Goal: Task Accomplishment & Management: Use online tool/utility

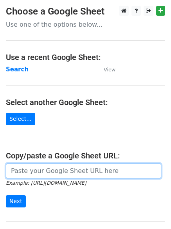
click at [38, 172] on input "url" at bounding box center [84, 170] width 156 height 15
type input "https://docs.google.com/spreadsheets/d/1aG7yNr7uhCXtAkMvER611Qxam57UOfS3xsbqtpR…"
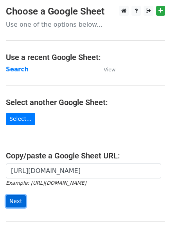
click at [10, 201] on input "Next" at bounding box center [16, 201] width 20 height 12
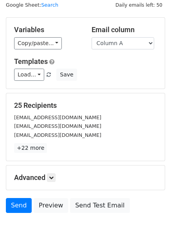
scroll to position [76, 0]
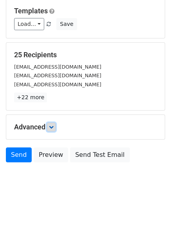
click at [54, 128] on icon at bounding box center [51, 127] width 5 height 5
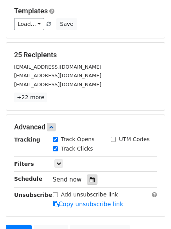
click at [90, 178] on icon at bounding box center [92, 179] width 5 height 5
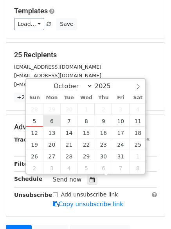
type input "2025-10-06 12:00"
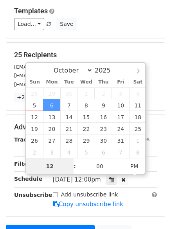
scroll to position [0, 0]
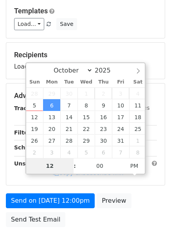
type input "4"
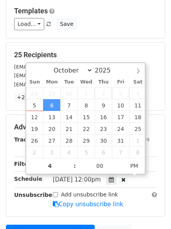
type input "2025-10-06 16:00"
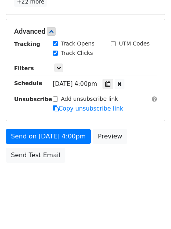
scroll to position [140, 0]
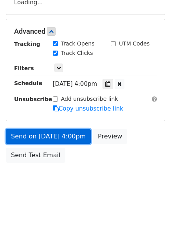
click at [39, 134] on form "Variables Copy/paste... {{Column A}} {{Column B}} {{Column C}} {{Column D}} Ema…" at bounding box center [85, 34] width 159 height 264
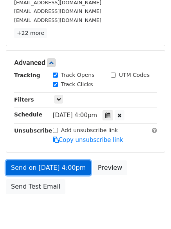
click at [42, 165] on link "Send on Oct 6 at 4:00pm" at bounding box center [48, 167] width 85 height 15
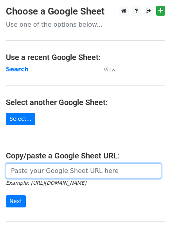
click at [43, 170] on input "url" at bounding box center [84, 170] width 156 height 15
type input "https://docs.google.com/spreadsheets/d/1aG7yNr7uhCXtAkMvER611Qxam57UOfS3xsbqtpR…"
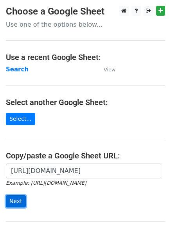
click at [18, 200] on input "Next" at bounding box center [16, 201] width 20 height 12
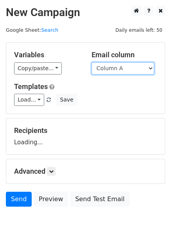
click at [152, 68] on select "Column A Column B Column C Column D" at bounding box center [123, 68] width 63 height 12
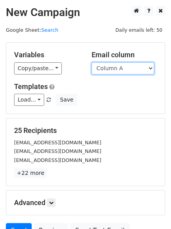
click at [150, 65] on select "Column A Column B Column C Column D" at bounding box center [123, 68] width 63 height 12
select select "Column B"
click at [92, 62] on select "Column A Column B Column C Column D" at bounding box center [123, 68] width 63 height 12
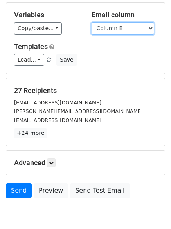
scroll to position [76, 0]
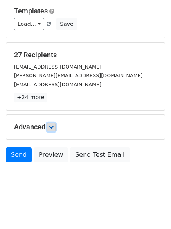
click at [52, 127] on icon at bounding box center [51, 127] width 5 height 5
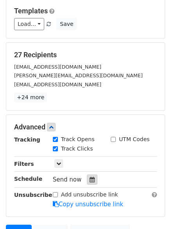
click at [90, 178] on icon at bounding box center [92, 179] width 5 height 5
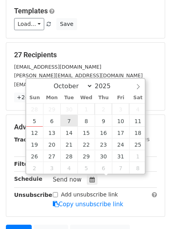
type input "2025-10-07 12:00"
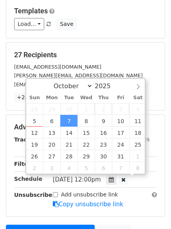
scroll to position [0, 0]
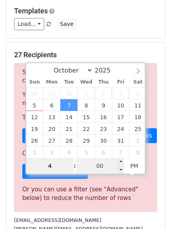
type input "4"
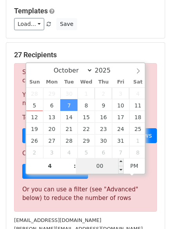
type input "2025-10-07 16:00"
type input "04"
click at [104, 167] on input "00" at bounding box center [100, 166] width 48 height 16
type input "4"
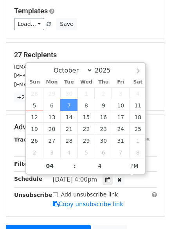
type input "2025-10-07 16:04"
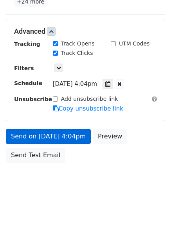
scroll to position [140, 0]
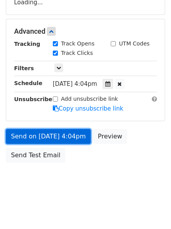
click at [31, 135] on link "Send on Oct 7 at 4:04pm" at bounding box center [48, 136] width 85 height 15
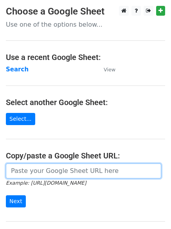
click at [59, 170] on input "url" at bounding box center [84, 170] width 156 height 15
type input "[URL][DOMAIN_NAME]"
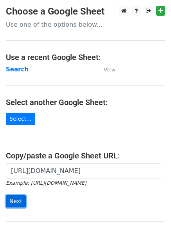
click at [16, 201] on input "Next" at bounding box center [16, 201] width 20 height 12
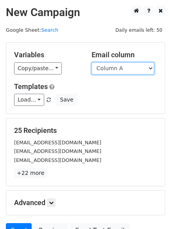
click at [149, 68] on select "Column A Column B Column C Column D" at bounding box center [123, 68] width 63 height 12
select select "Column C"
click at [92, 62] on select "Column A Column B Column C Column D" at bounding box center [123, 68] width 63 height 12
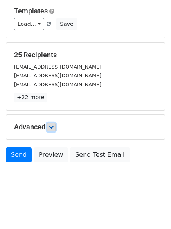
click at [53, 127] on icon at bounding box center [51, 127] width 5 height 5
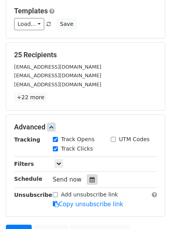
click at [90, 180] on icon at bounding box center [92, 179] width 5 height 5
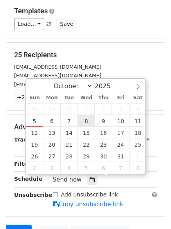
type input "2025-10-08 12:00"
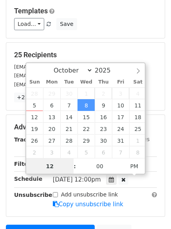
scroll to position [0, 0]
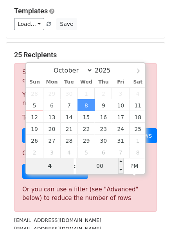
type input "4"
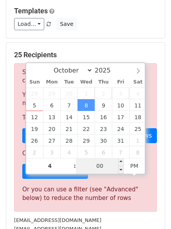
type input "2025-10-08 16:00"
type input "04"
click at [104, 167] on input "00" at bounding box center [100, 166] width 48 height 16
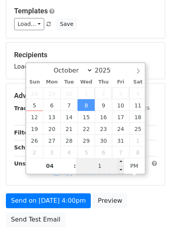
type input "10"
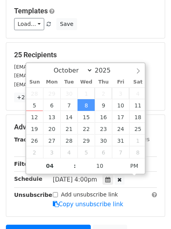
type input "2025-10-08 16:10"
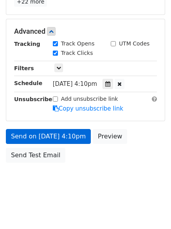
scroll to position [140, 0]
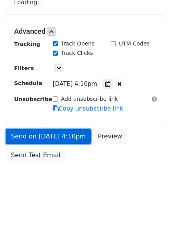
click at [42, 134] on link "Send on Oct 8 at 4:10pm" at bounding box center [48, 136] width 85 height 15
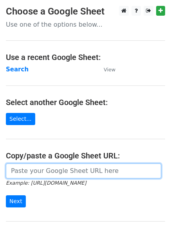
click at [67, 170] on input "url" at bounding box center [84, 170] width 156 height 15
type input "https://docs.google.com/spreadsheets/d/1aG7yNr7uhCXtAkMvER611Qxam57UOfS3xsbqtpR…"
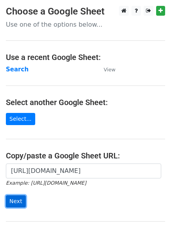
click at [15, 201] on input "Next" at bounding box center [16, 201] width 20 height 12
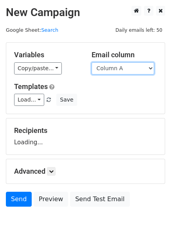
click at [150, 68] on select "Column A Column B Column C Column D" at bounding box center [123, 68] width 63 height 12
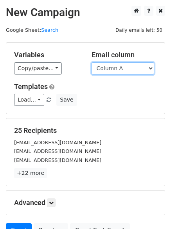
drag, startPoint x: 154, startPoint y: 65, endPoint x: 150, endPoint y: 70, distance: 5.3
click at [154, 65] on select "Column A Column B Column C Column D" at bounding box center [123, 68] width 63 height 12
select select "Column D"
click at [92, 62] on select "Column A Column B Column C Column D" at bounding box center [123, 68] width 63 height 12
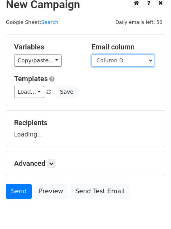
scroll to position [44, 0]
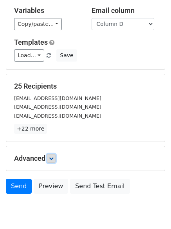
click at [51, 158] on icon at bounding box center [51, 158] width 5 height 5
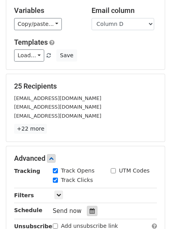
click at [90, 210] on icon at bounding box center [92, 210] width 5 height 5
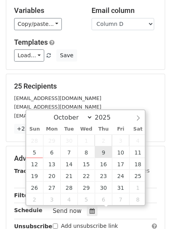
type input "[DATE] 12:00"
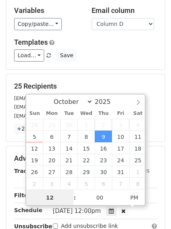
scroll to position [0, 0]
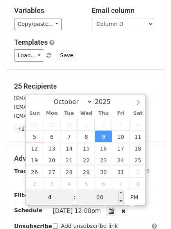
type input "4"
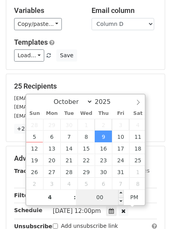
type input "[DATE] 16:00"
type input "04"
click at [96, 196] on input "00" at bounding box center [100, 197] width 48 height 16
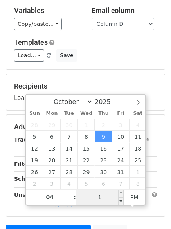
type input "15"
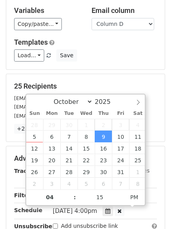
type input "[DATE] 16:15"
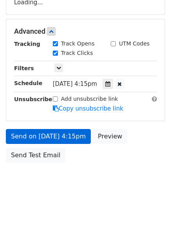
scroll to position [167, 0]
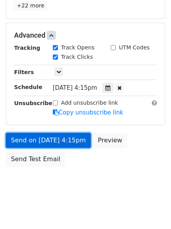
click at [39, 139] on link "Send on [DATE] 4:15pm" at bounding box center [48, 140] width 85 height 15
